Goal: Navigation & Orientation: Find specific page/section

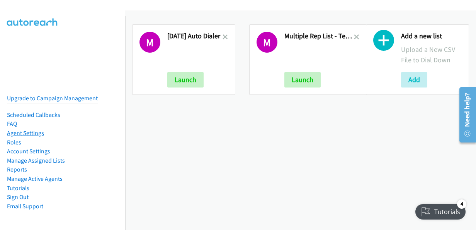
click at [35, 129] on link "Agent Settings" at bounding box center [25, 132] width 37 height 7
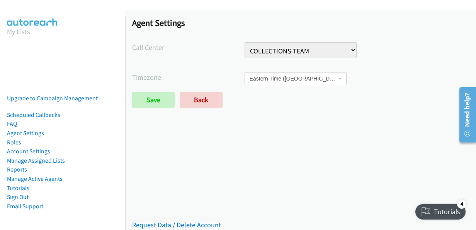
click at [31, 147] on link "Account Settings" at bounding box center [28, 150] width 43 height 7
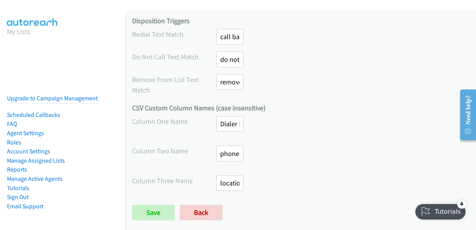
scroll to position [483, 0]
click at [30, 129] on link "Agent Settings" at bounding box center [25, 132] width 37 height 7
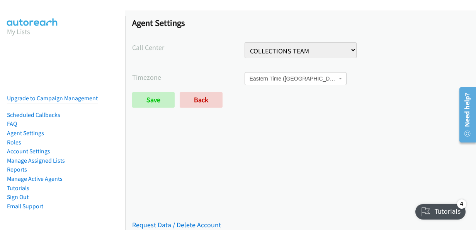
click at [38, 148] on link "Account Settings" at bounding box center [28, 150] width 43 height 7
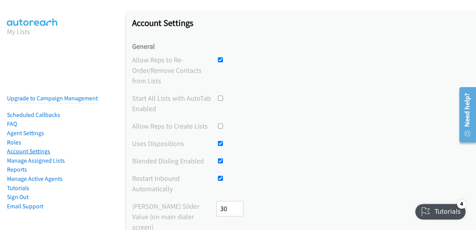
click at [32, 147] on link "Account Settings" at bounding box center [28, 150] width 43 height 7
click at [34, 129] on link "Agent Settings" at bounding box center [25, 132] width 37 height 7
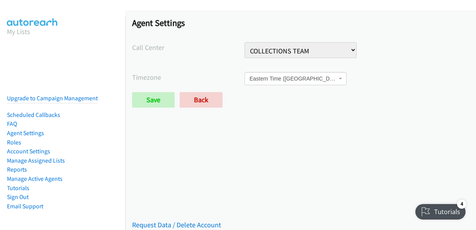
click at [291, 51] on select "CARE BILL TEAM COLLECTIONS TEAM" at bounding box center [301, 50] width 113 height 16
click at [38, 147] on link "Account Settings" at bounding box center [28, 150] width 43 height 7
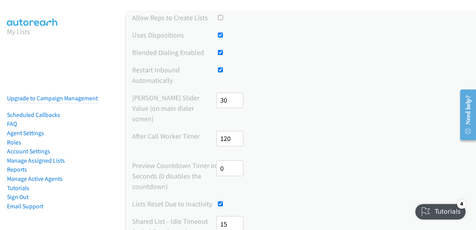
scroll to position [3, 0]
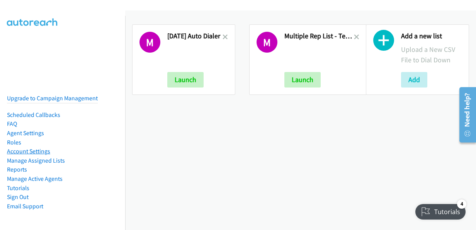
click at [39, 147] on link "Account Settings" at bounding box center [28, 150] width 43 height 7
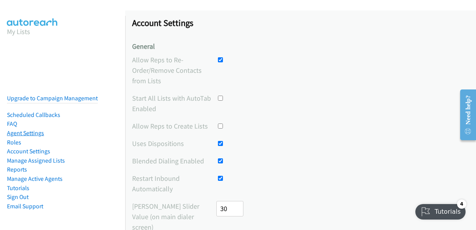
click at [34, 130] on link "Agent Settings" at bounding box center [25, 132] width 37 height 7
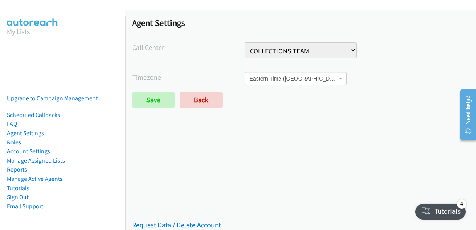
click at [20, 138] on link "Roles" at bounding box center [14, 141] width 14 height 7
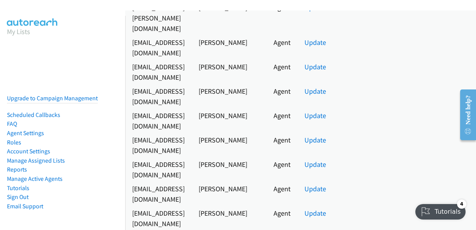
scroll to position [1331, 0]
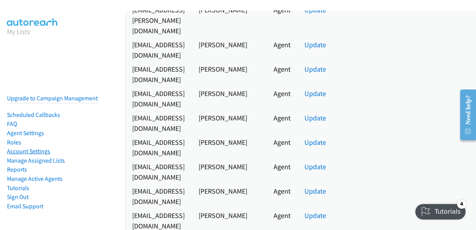
click at [43, 147] on link "Account Settings" at bounding box center [28, 150] width 43 height 7
